Goal: Register for event/course

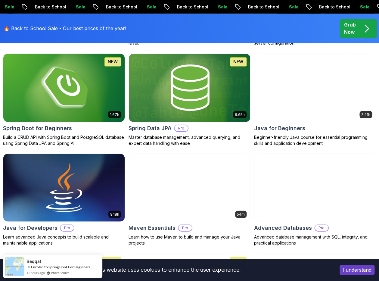
scroll to position [308, 0]
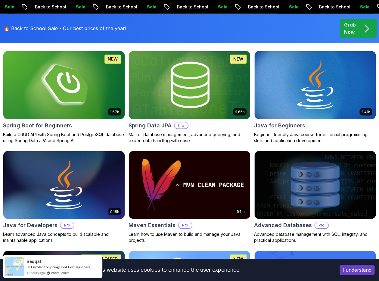
click at [70, 88] on img at bounding box center [63, 84] width 127 height 71
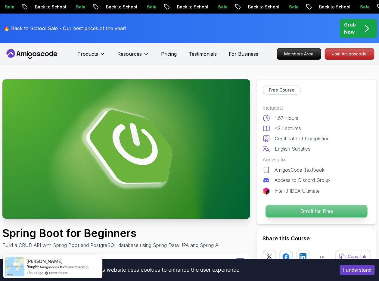
click at [306, 212] on p "Enroll for Free" at bounding box center [316, 211] width 102 height 13
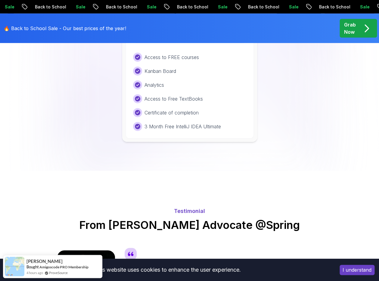
scroll to position [1319, 0]
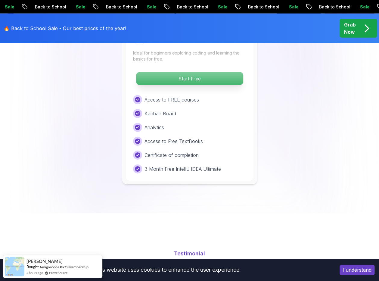
click at [218, 73] on p "Start Free" at bounding box center [189, 78] width 107 height 13
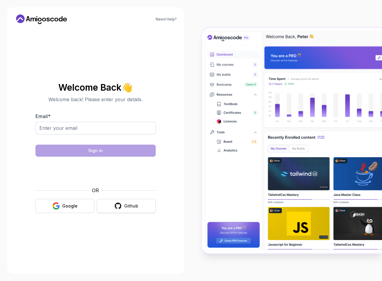
click at [120, 203] on icon "button" at bounding box center [118, 206] width 8 height 8
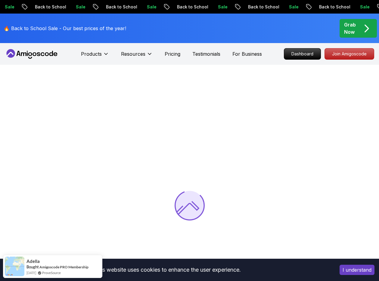
scroll to position [42, 0]
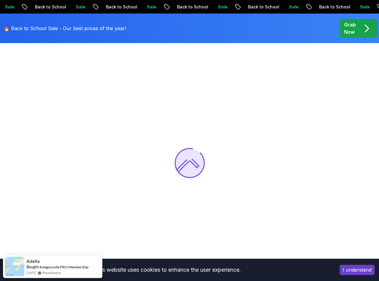
click at [365, 269] on button "I understand" at bounding box center [356, 269] width 35 height 10
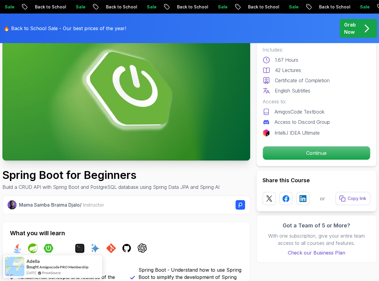
scroll to position [25, 0]
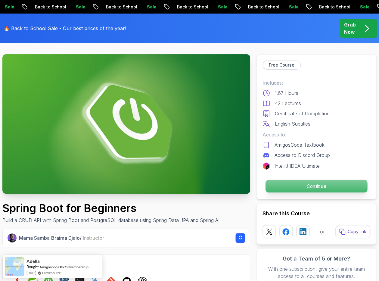
click at [319, 186] on p "Continue" at bounding box center [316, 186] width 102 height 13
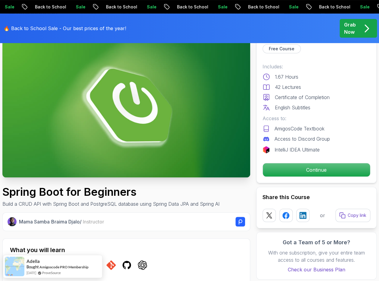
scroll to position [39, 0]
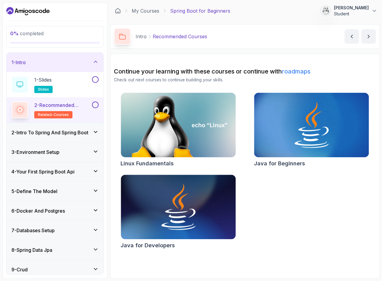
click at [88, 131] on h3 "2 - Intro To Spring And Spring Boot" at bounding box center [49, 132] width 77 height 7
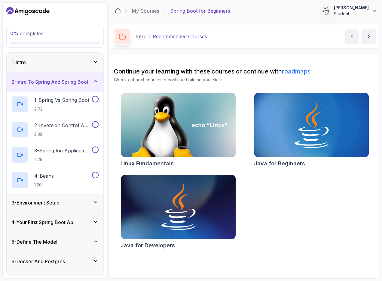
click at [98, 82] on icon at bounding box center [96, 81] width 6 height 6
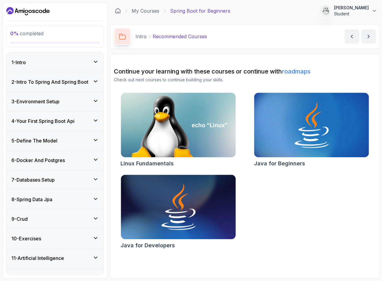
click at [90, 101] on div "3 - Environment Setup" at bounding box center [54, 101] width 87 height 7
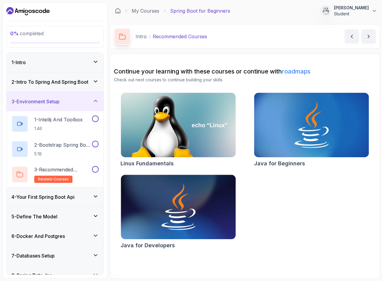
click at [94, 101] on icon at bounding box center [95, 101] width 3 height 2
